Goal: Task Accomplishment & Management: Use online tool/utility

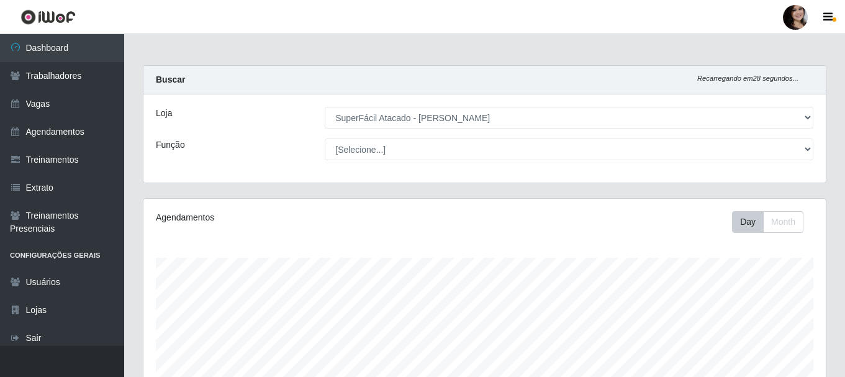
select select "399"
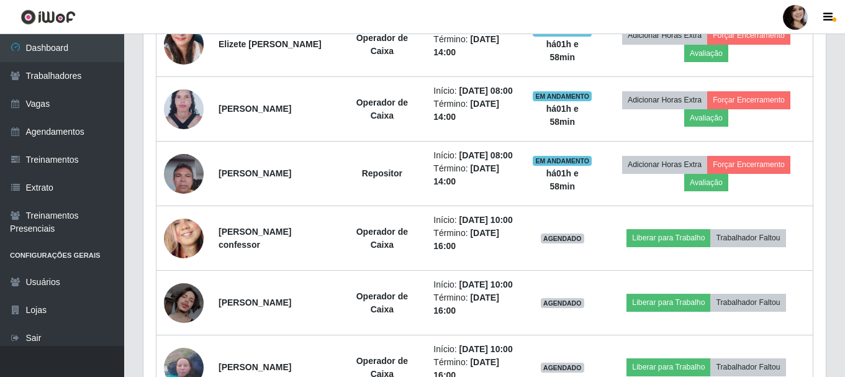
scroll to position [258, 682]
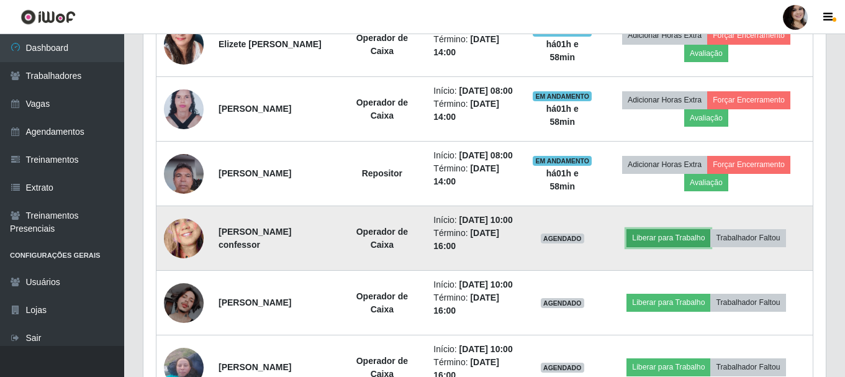
click at [687, 246] on button "Liberar para Trabalho" at bounding box center [668, 237] width 84 height 17
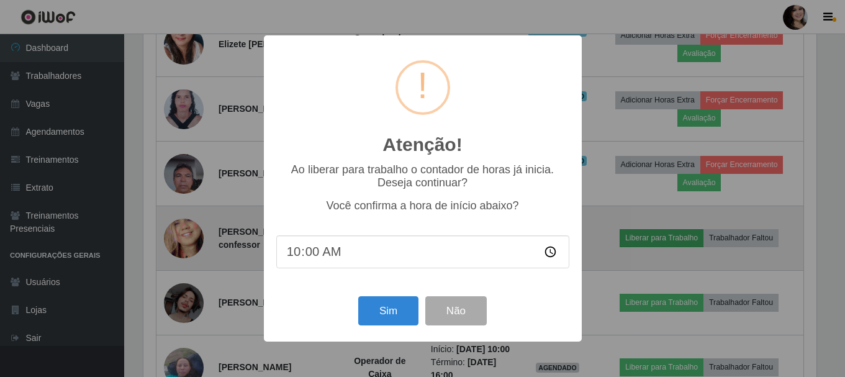
scroll to position [258, 676]
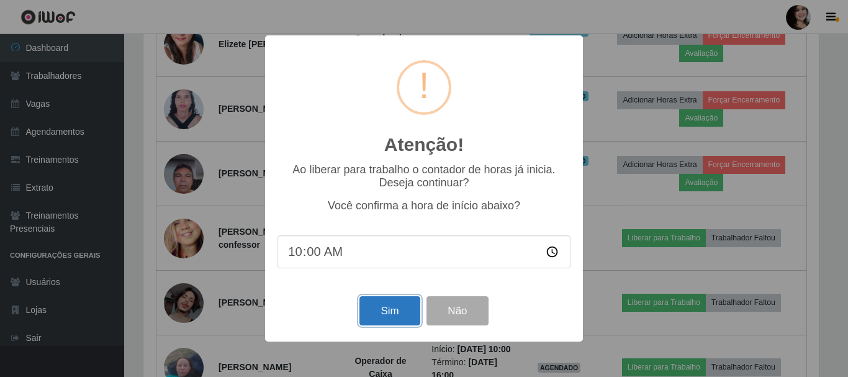
click at [378, 308] on button "Sim" at bounding box center [389, 310] width 60 height 29
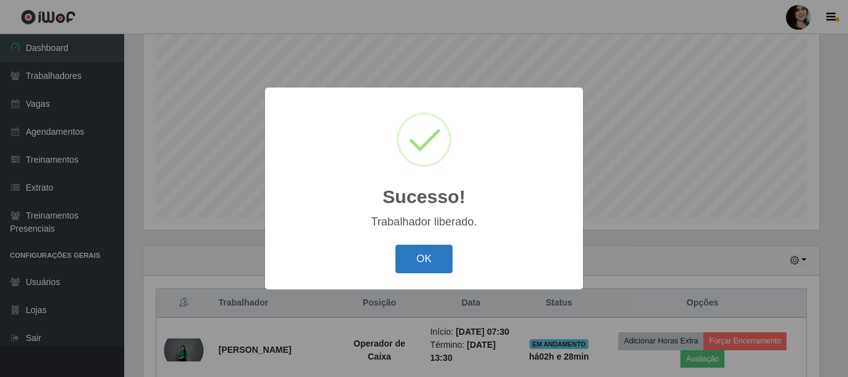
click at [438, 264] on button "OK" at bounding box center [424, 259] width 58 height 29
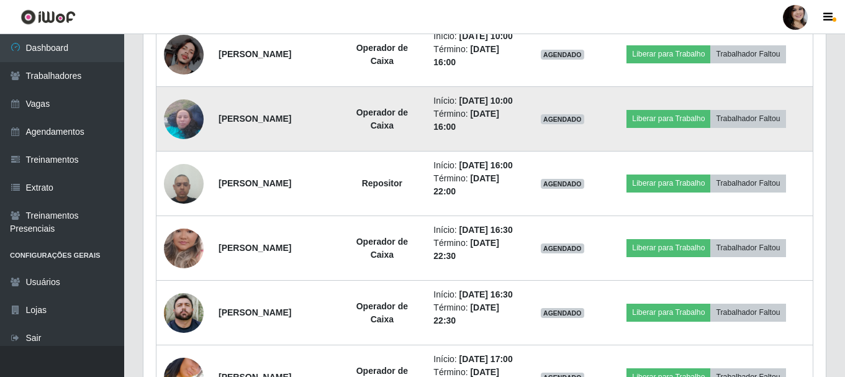
scroll to position [847, 0]
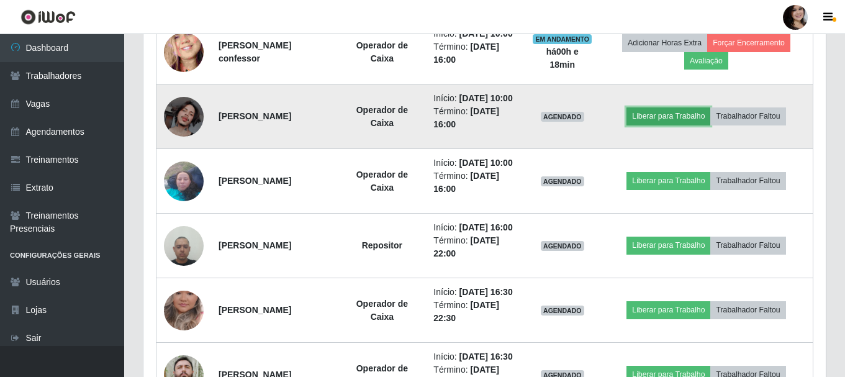
click at [677, 125] on button "Liberar para Trabalho" at bounding box center [668, 115] width 84 height 17
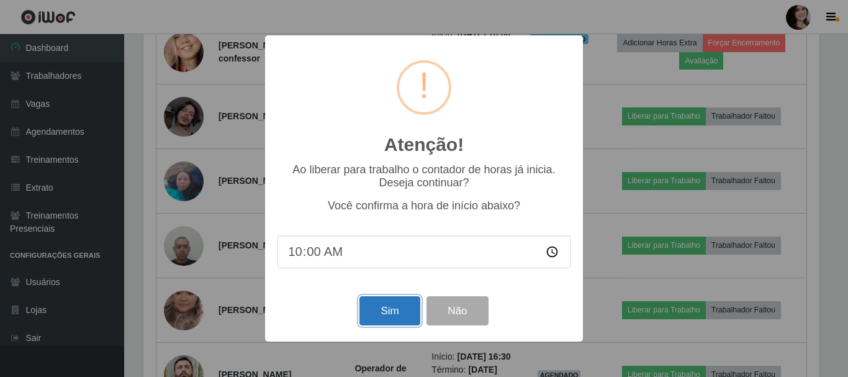
click at [405, 307] on button "Sim" at bounding box center [389, 310] width 60 height 29
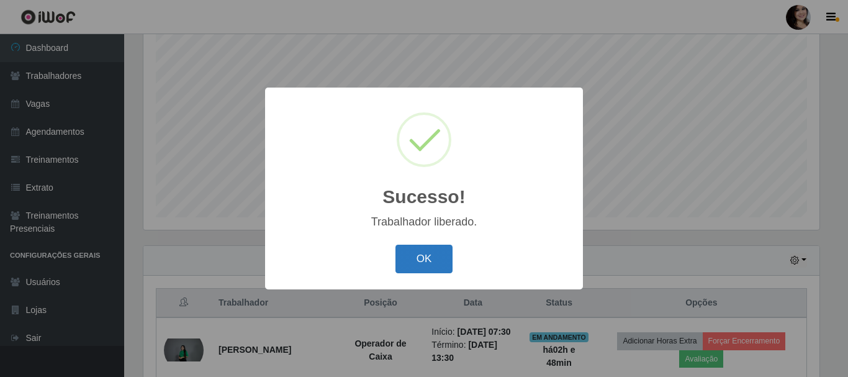
click at [415, 261] on button "OK" at bounding box center [424, 259] width 58 height 29
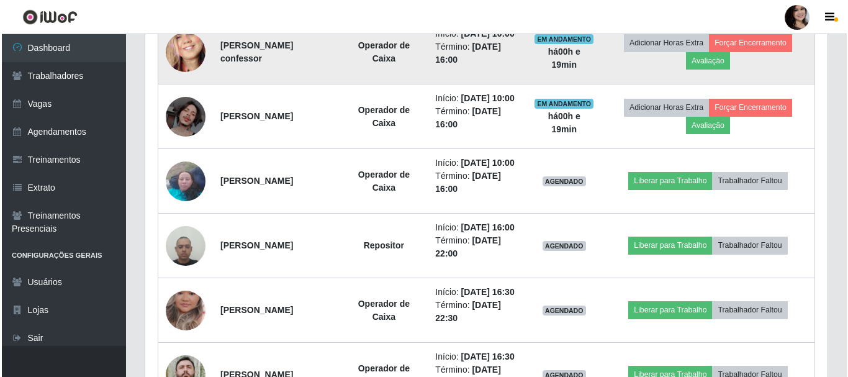
scroll to position [910, 0]
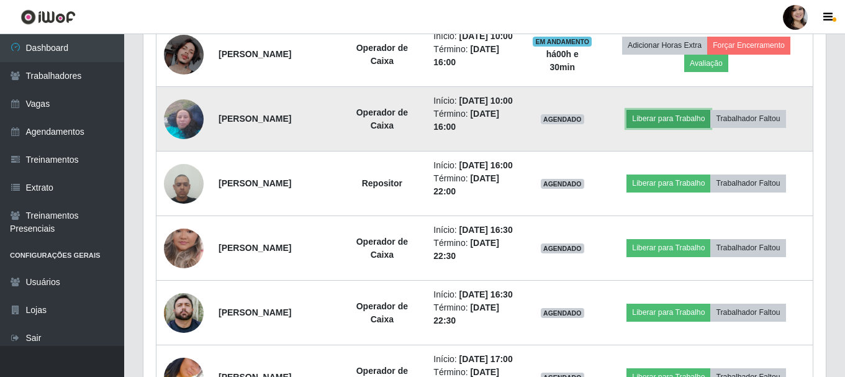
click at [680, 127] on button "Liberar para Trabalho" at bounding box center [668, 118] width 84 height 17
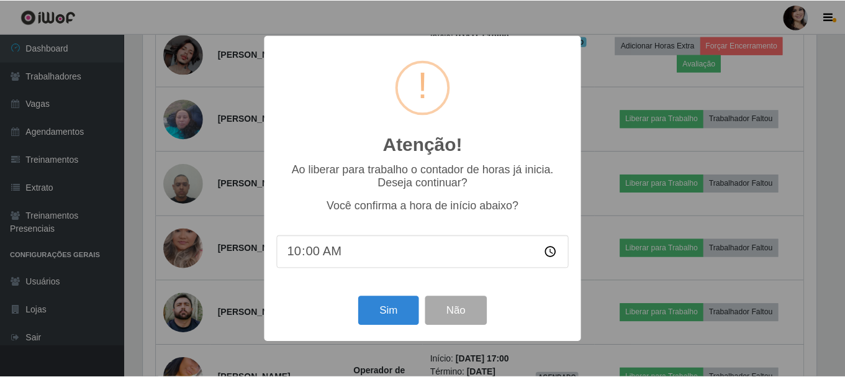
scroll to position [258, 676]
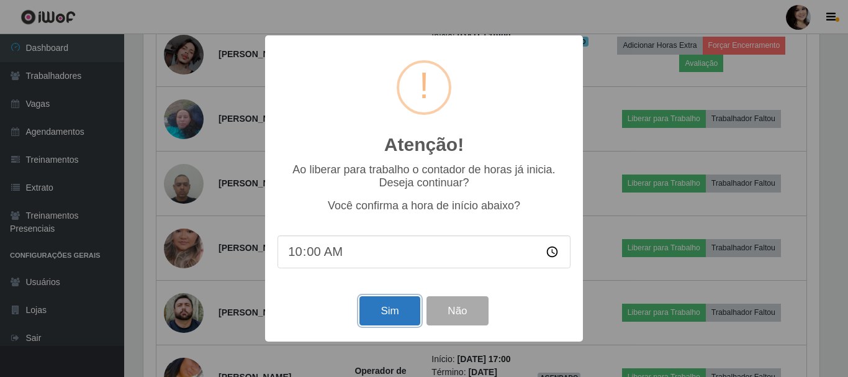
click at [394, 316] on button "Sim" at bounding box center [389, 310] width 60 height 29
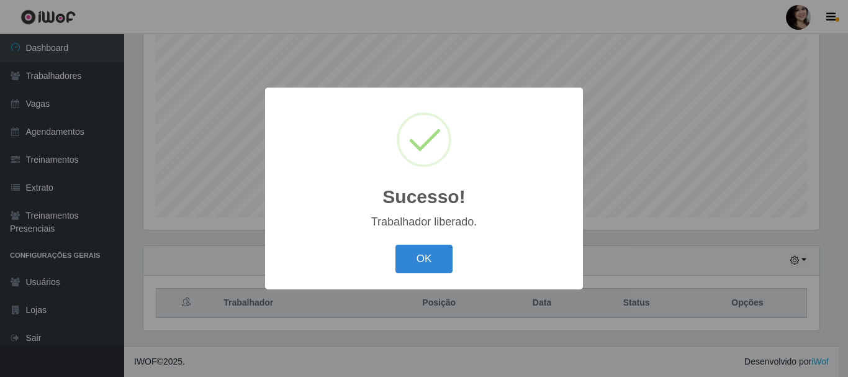
click at [395, 245] on button "OK" at bounding box center [424, 259] width 58 height 29
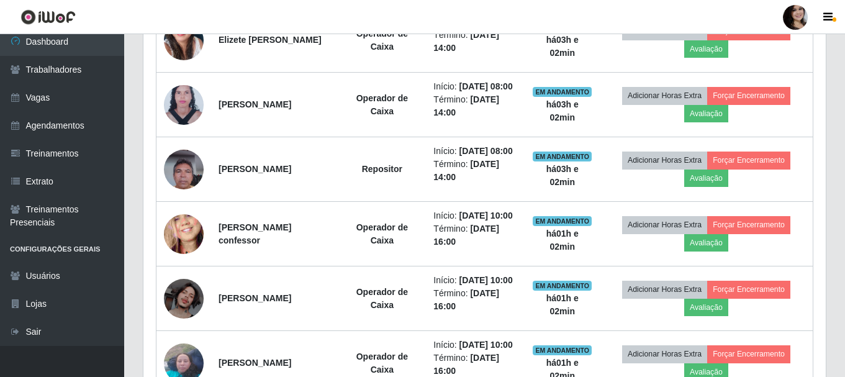
scroll to position [661, 0]
